Goal: Information Seeking & Learning: Learn about a topic

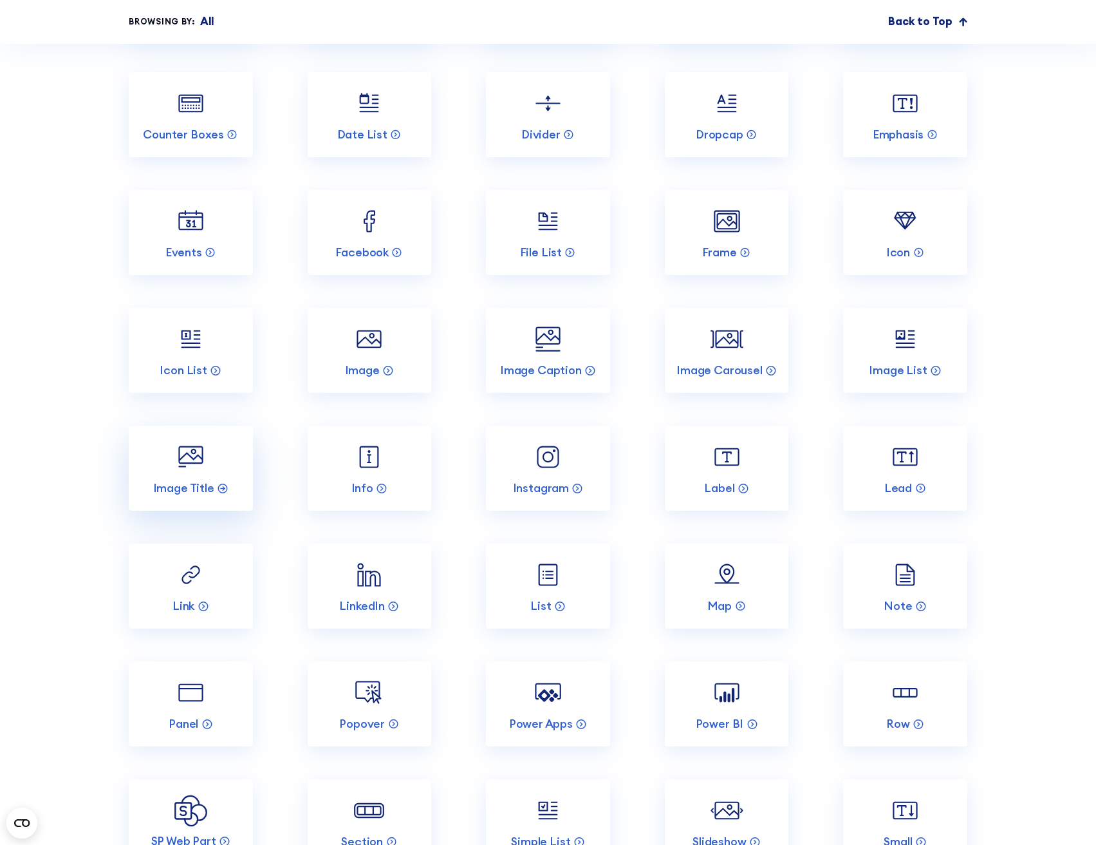
scroll to position [4229, 0]
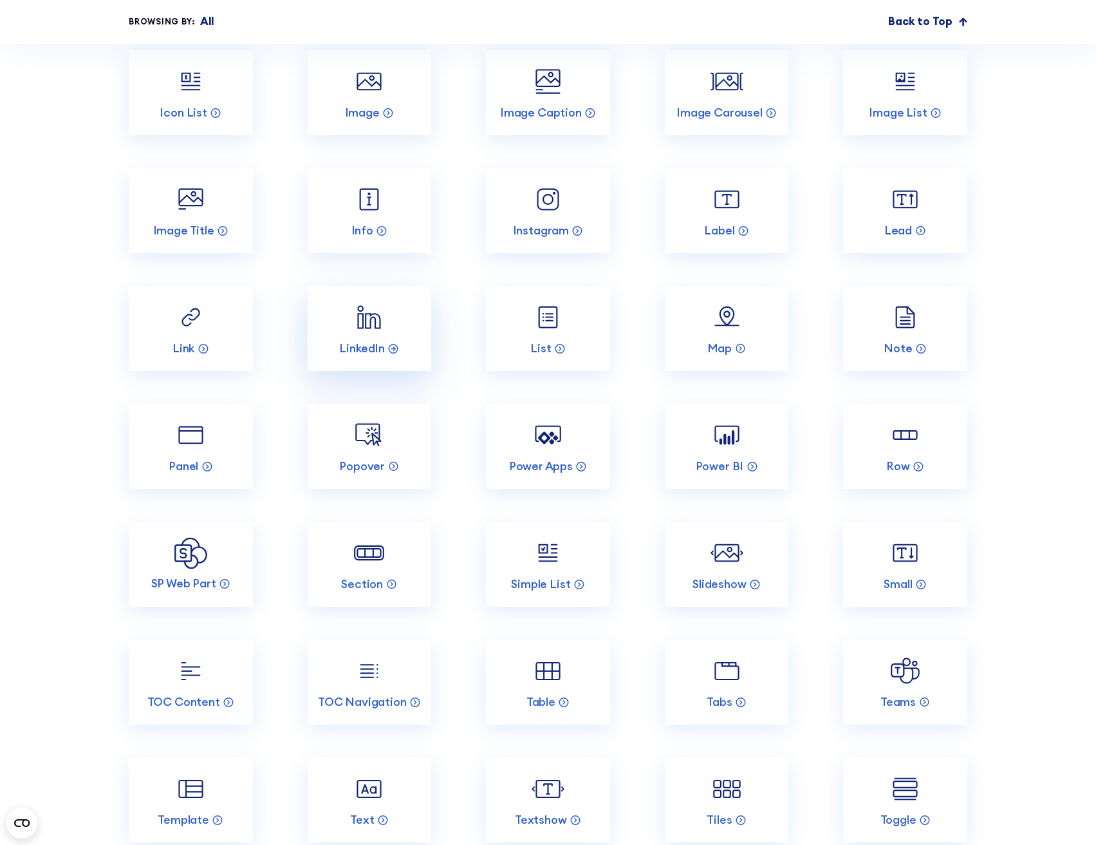
click at [374, 346] on link "LinkedIn" at bounding box center [370, 328] width 124 height 85
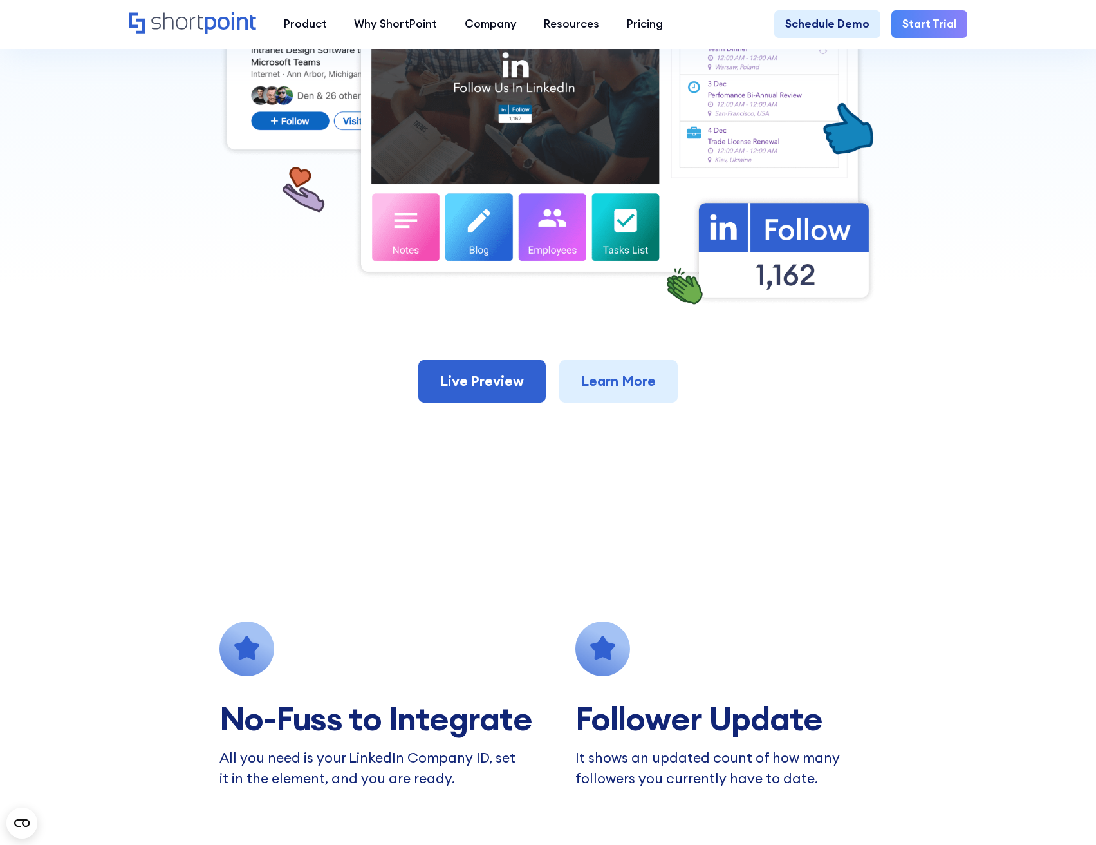
scroll to position [644, 0]
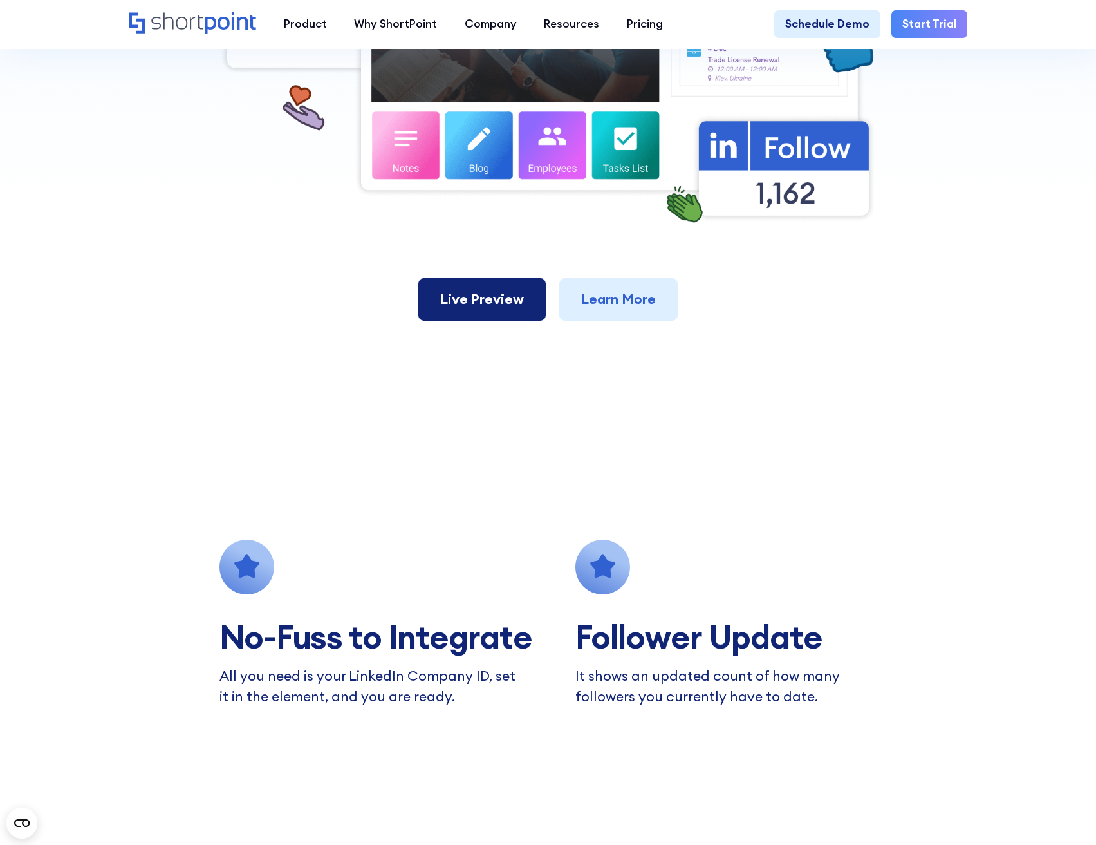
click at [477, 302] on link "Live Preview" at bounding box center [481, 299] width 127 height 42
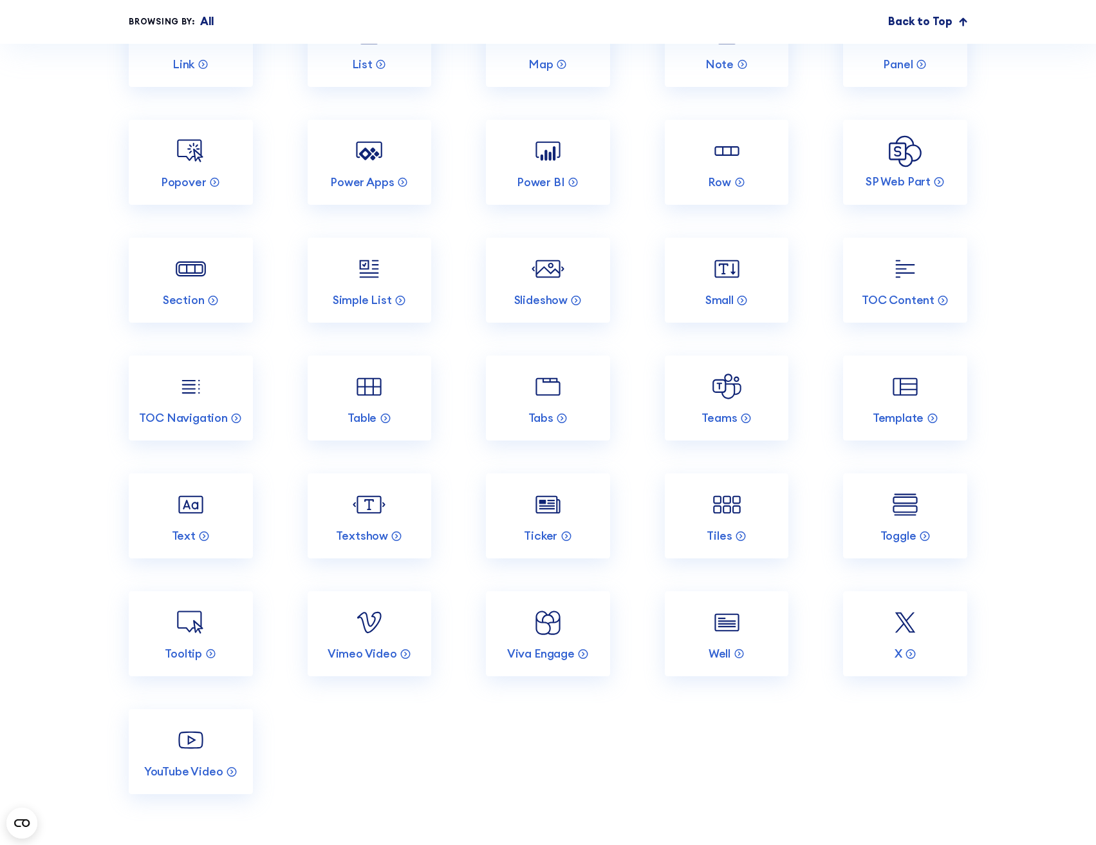
scroll to position [4378, 0]
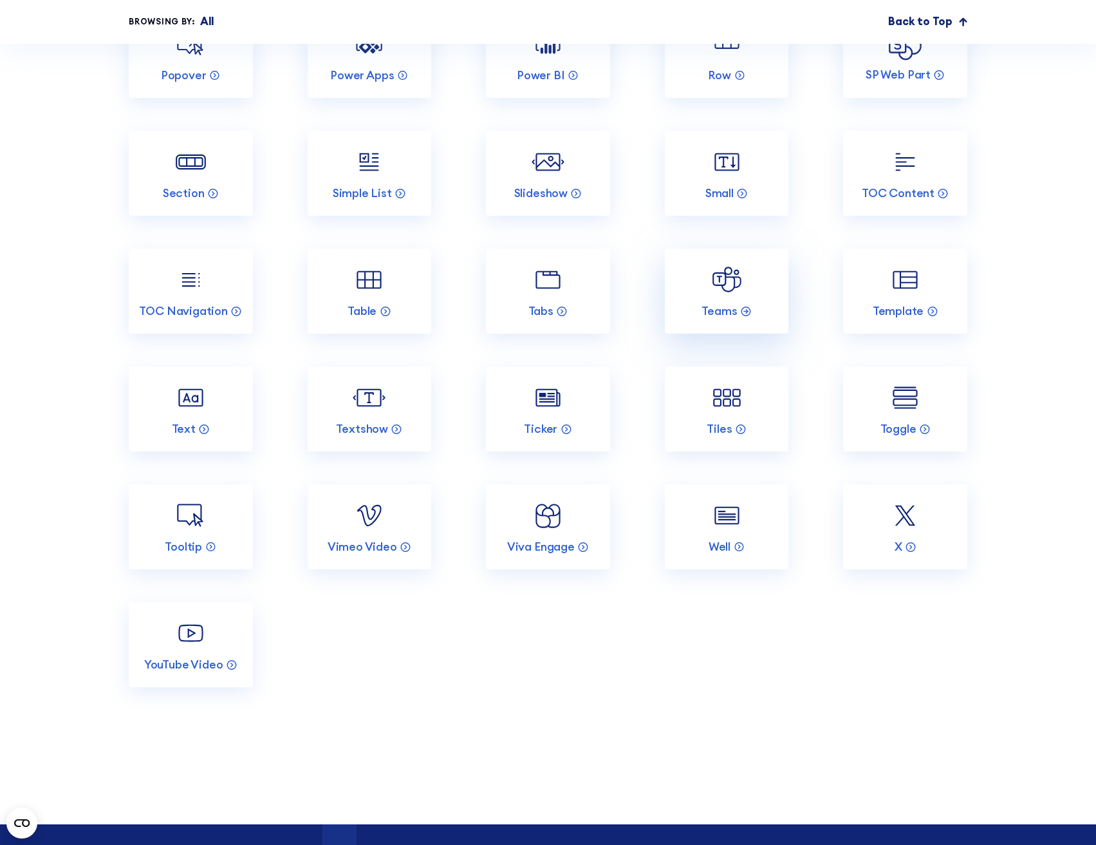
click at [736, 307] on link "Teams" at bounding box center [727, 291] width 124 height 85
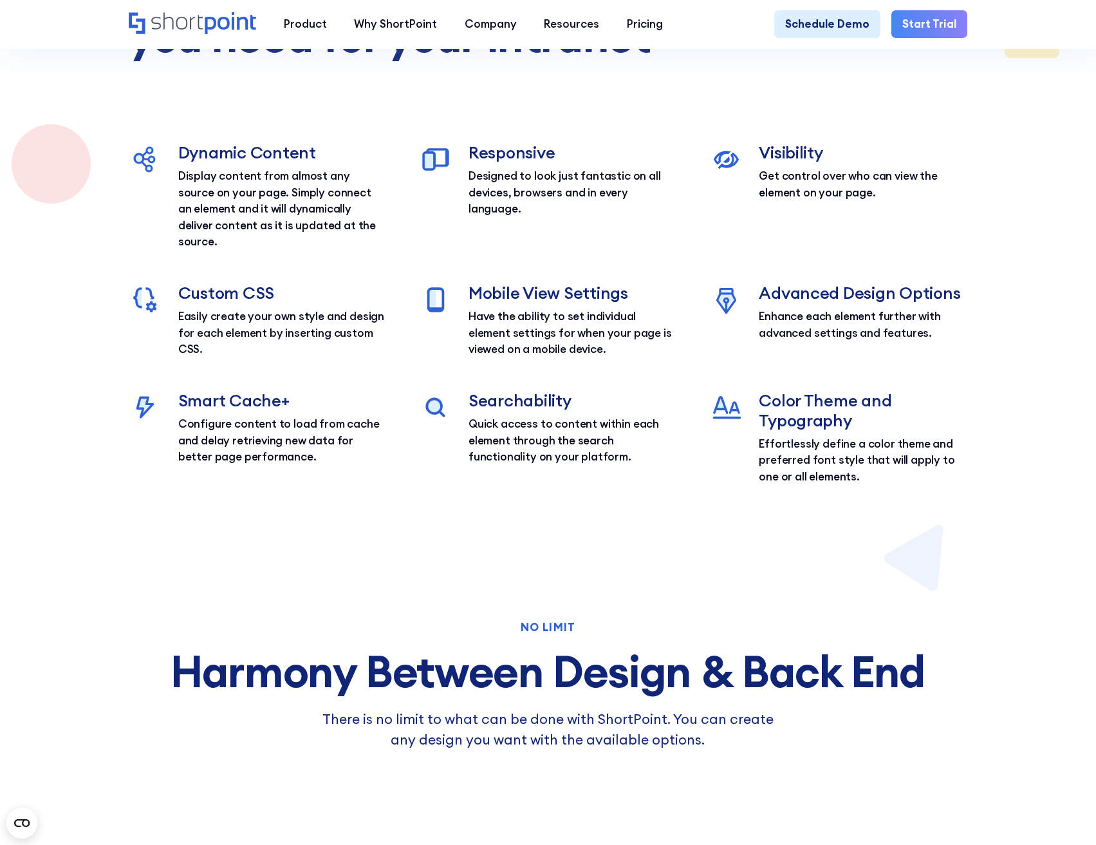
scroll to position [3734, 0]
